Goal: Find specific page/section: Find specific page/section

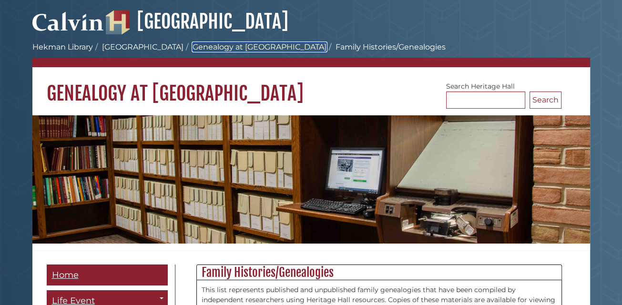
click at [203, 47] on link "Genealogy at [GEOGRAPHIC_DATA]" at bounding box center [260, 46] width 134 height 9
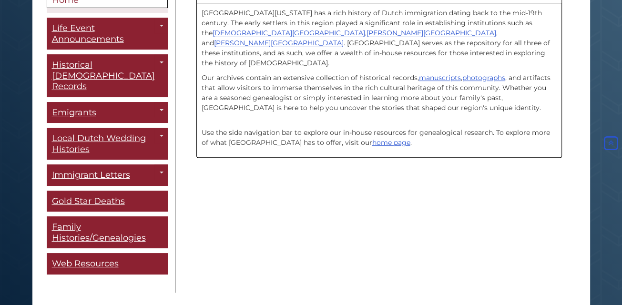
scroll to position [278, 0]
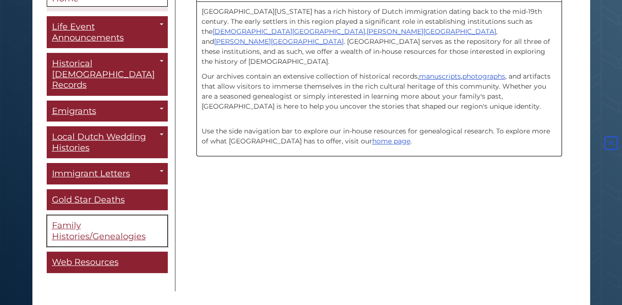
click at [94, 220] on span "Family Histories/Genealogies" at bounding box center [99, 230] width 94 height 21
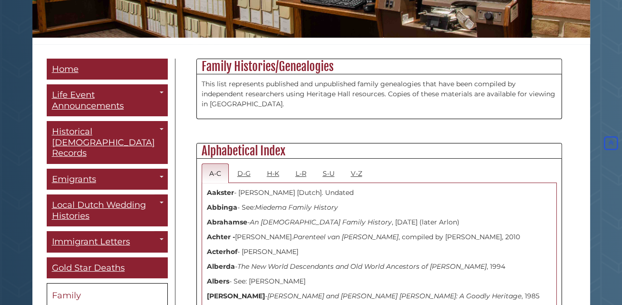
scroll to position [200, 0]
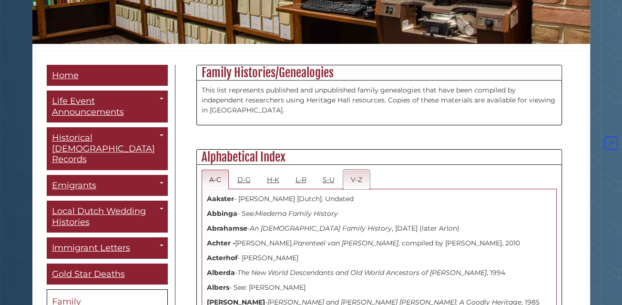
click at [355, 174] on link "V-Z" at bounding box center [356, 180] width 27 height 20
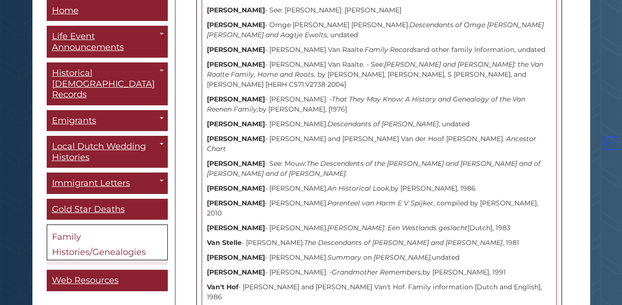
scroll to position [2770, 0]
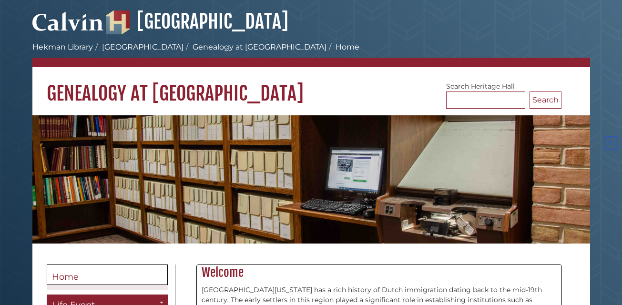
scroll to position [278, 0]
